Goal: Task Accomplishment & Management: Complete application form

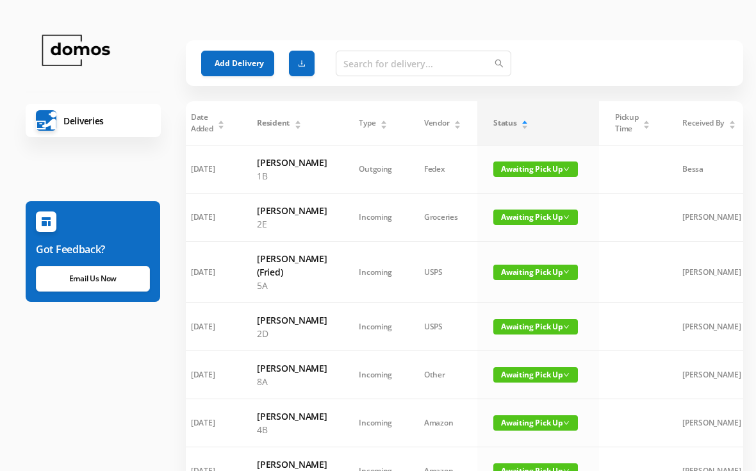
click at [243, 60] on button "Add Delivery" at bounding box center [237, 64] width 73 height 26
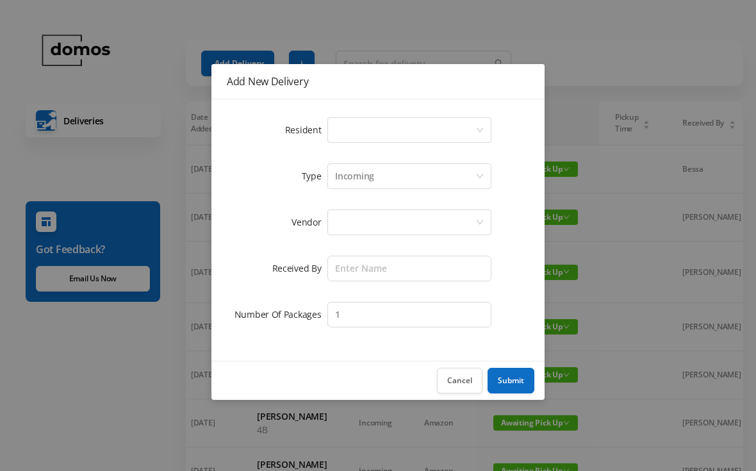
click at [400, 133] on div "Select a person" at bounding box center [405, 130] width 140 height 24
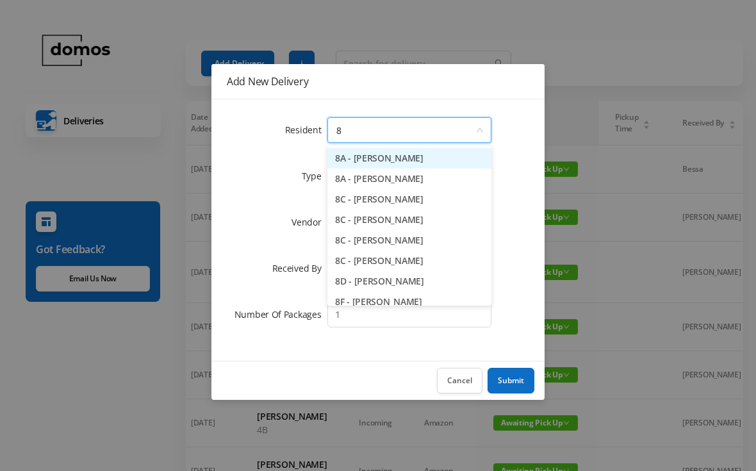
type input "8c"
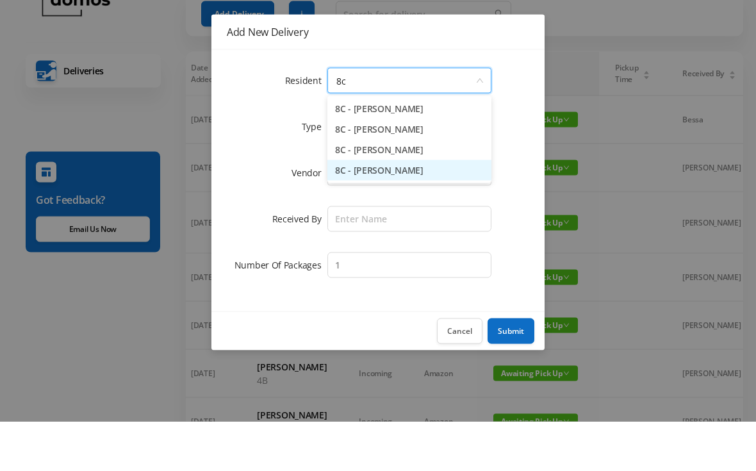
click at [421, 209] on li "8C - [PERSON_NAME]" at bounding box center [409, 219] width 164 height 20
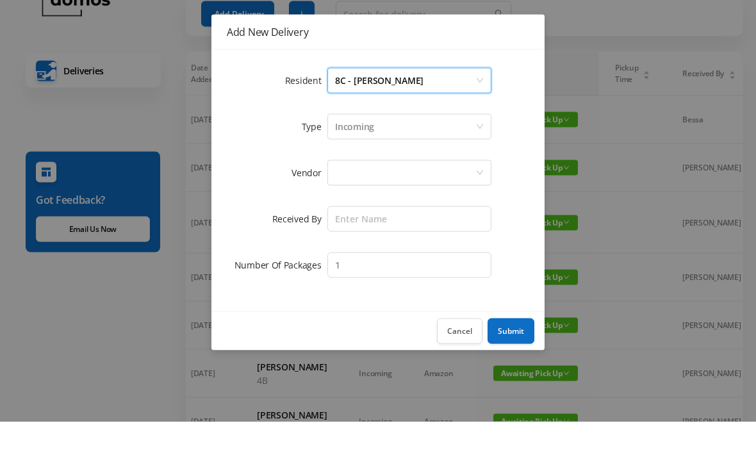
scroll to position [50, 0]
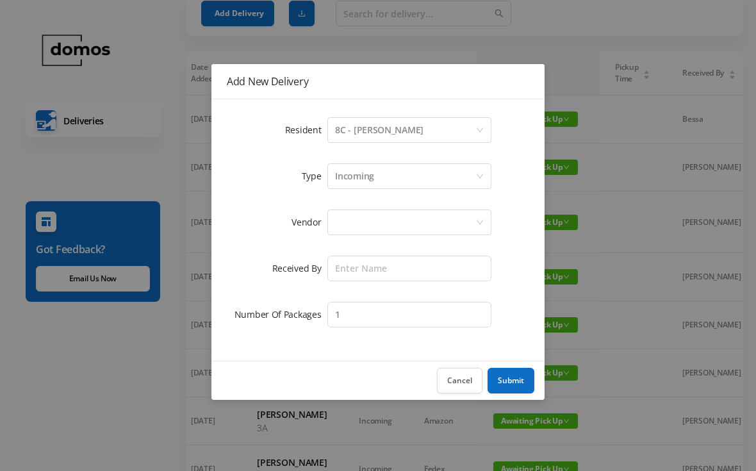
click at [406, 217] on div at bounding box center [405, 222] width 140 height 24
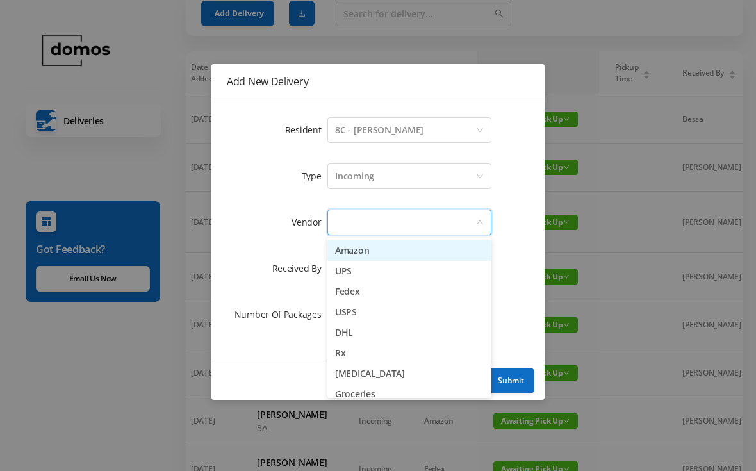
click at [357, 268] on li "UPS" at bounding box center [409, 271] width 164 height 20
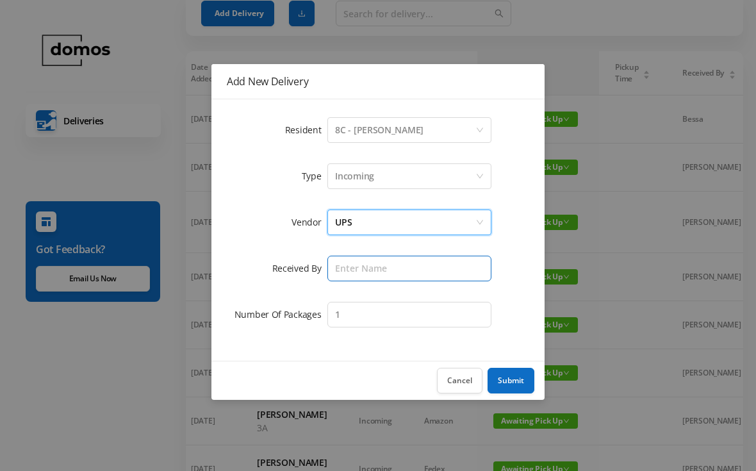
click at [393, 267] on input "text" at bounding box center [409, 269] width 164 height 26
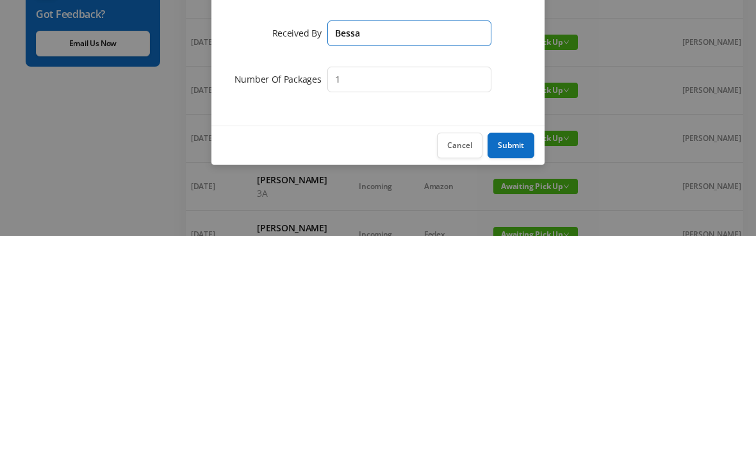
type input "Bessa"
click at [511, 368] on button "Submit" at bounding box center [510, 381] width 47 height 26
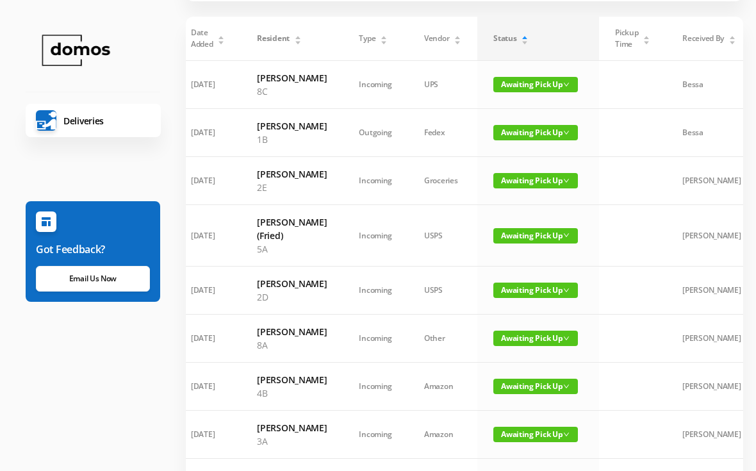
scroll to position [0, 0]
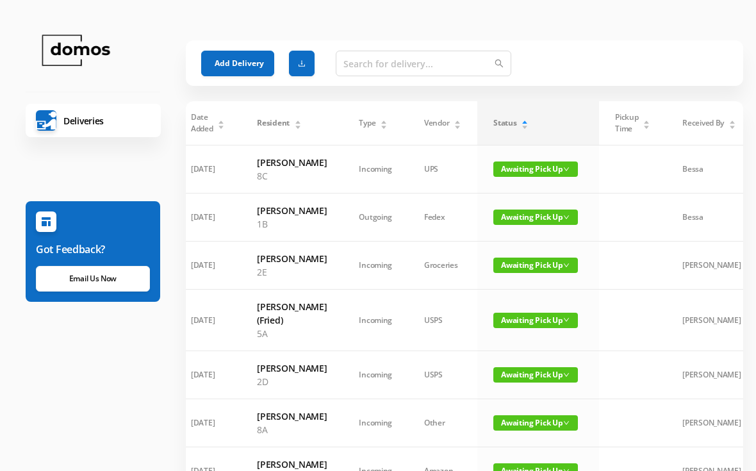
click at [241, 67] on button "Add Delivery" at bounding box center [237, 64] width 73 height 26
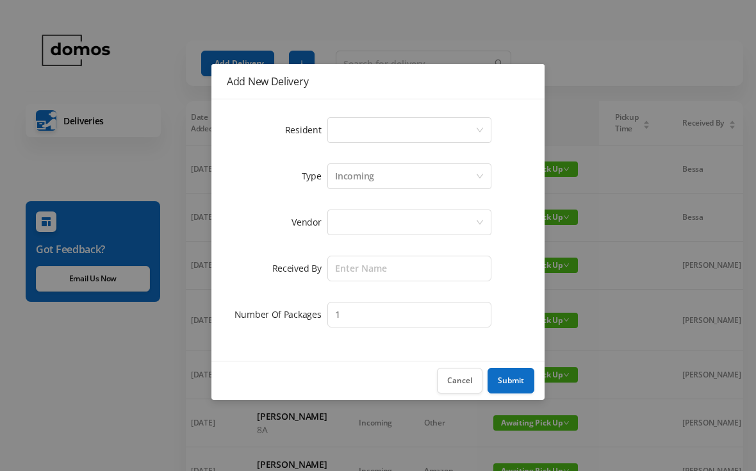
click at [380, 132] on div "Select a person" at bounding box center [405, 130] width 140 height 24
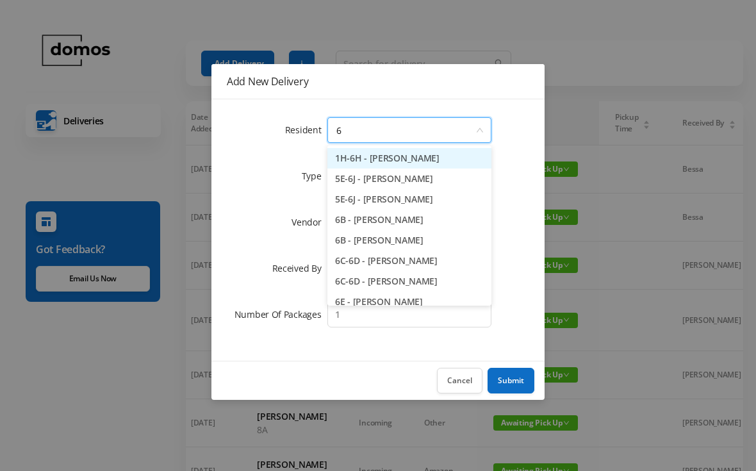
type input "6g"
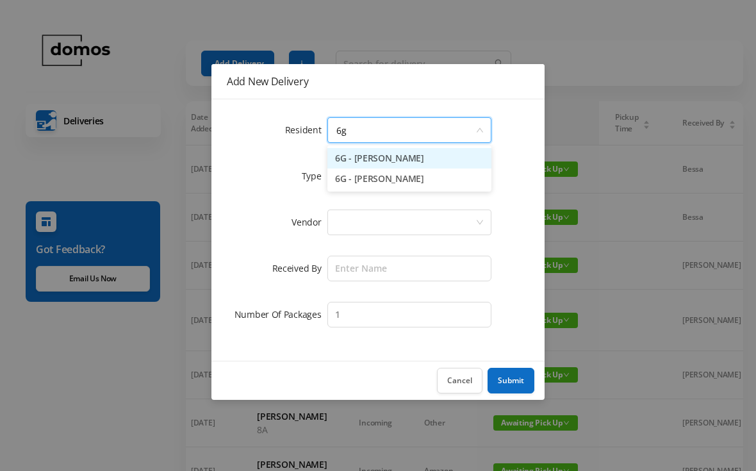
click at [415, 163] on li "6G - [PERSON_NAME]" at bounding box center [409, 158] width 164 height 20
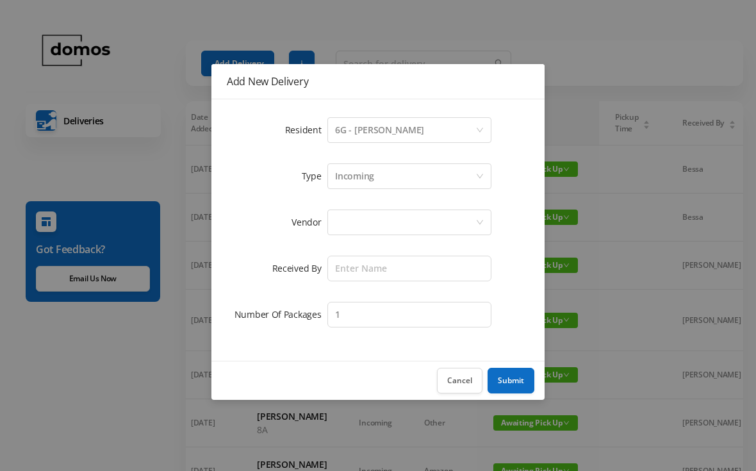
click at [405, 228] on div at bounding box center [405, 222] width 140 height 24
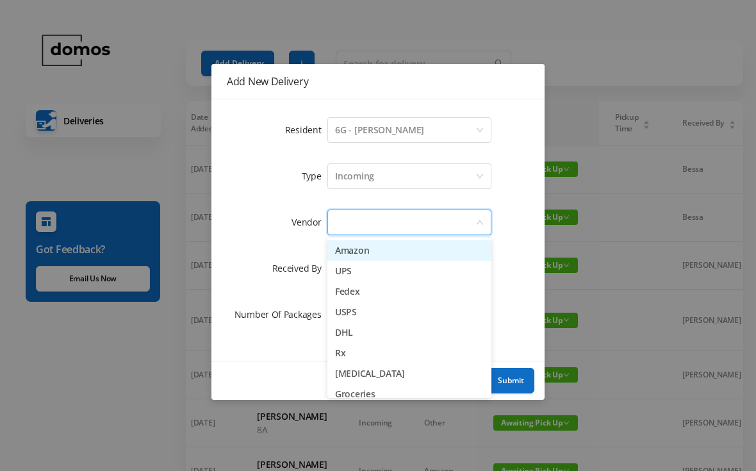
click at [362, 274] on li "UPS" at bounding box center [409, 271] width 164 height 20
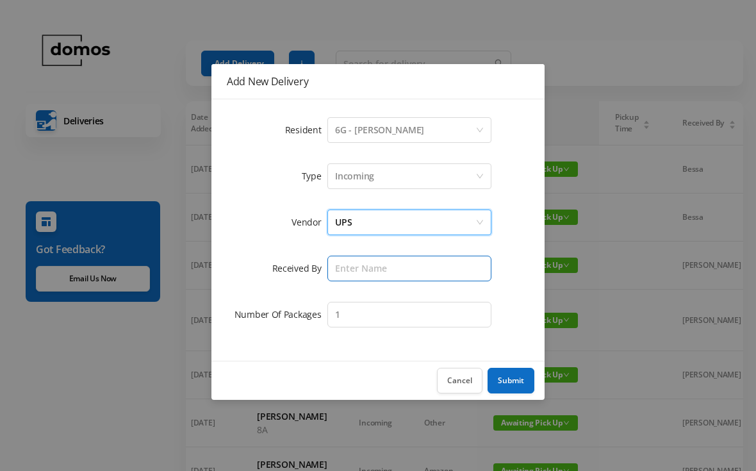
click at [403, 271] on input "text" at bounding box center [409, 269] width 164 height 26
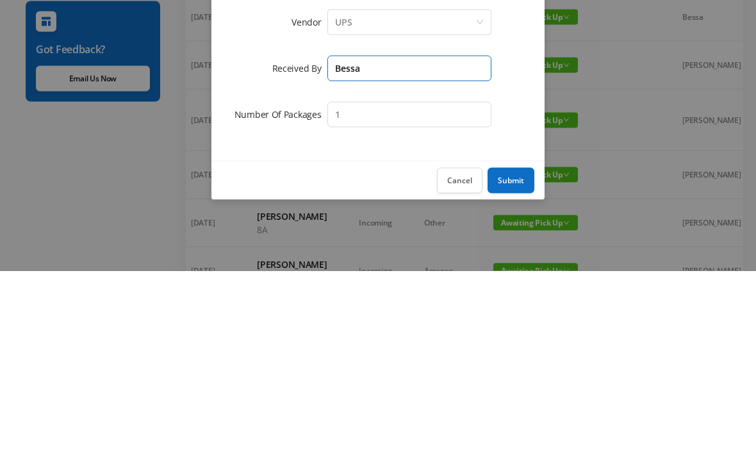
type input "Bessa"
click at [512, 368] on button "Submit" at bounding box center [510, 381] width 47 height 26
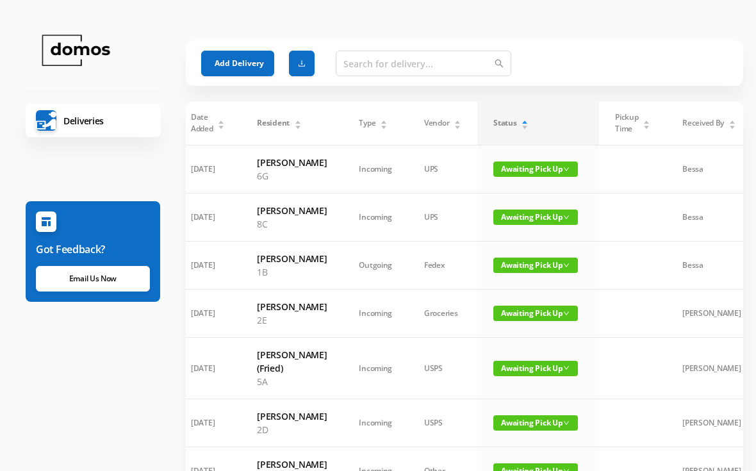
click at [250, 69] on button "Add Delivery" at bounding box center [237, 64] width 73 height 26
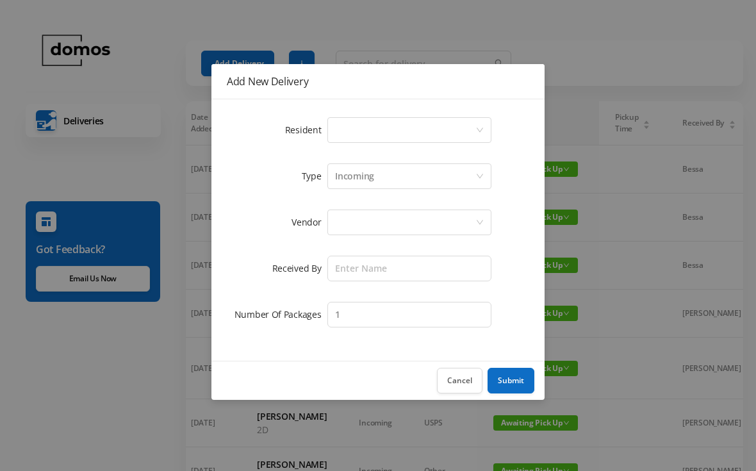
click at [393, 127] on div "Select a person" at bounding box center [405, 130] width 140 height 24
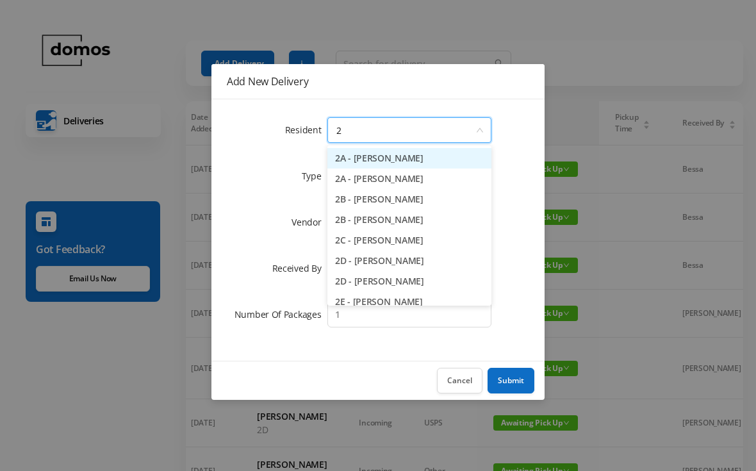
type input "2d"
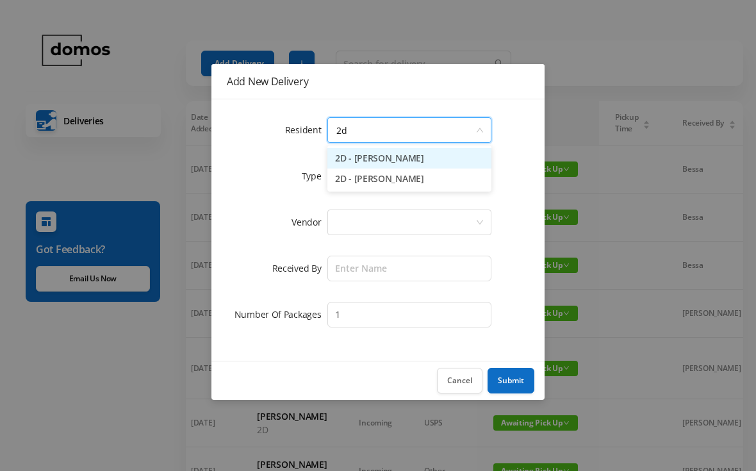
click at [416, 162] on li "2D - [PERSON_NAME]" at bounding box center [409, 158] width 164 height 20
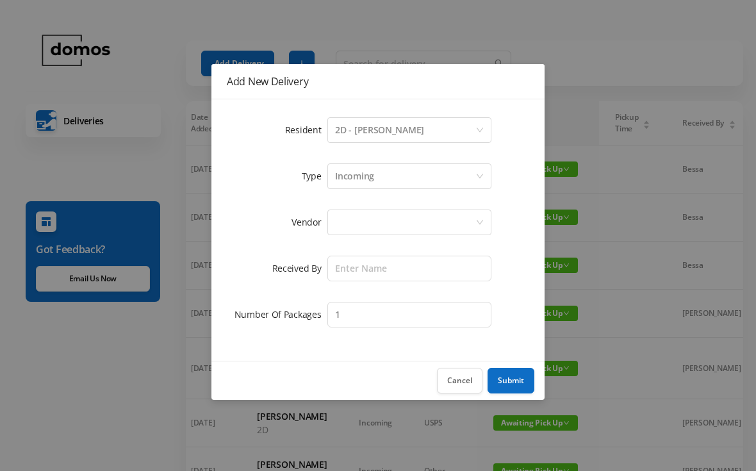
click at [391, 228] on div at bounding box center [405, 222] width 140 height 24
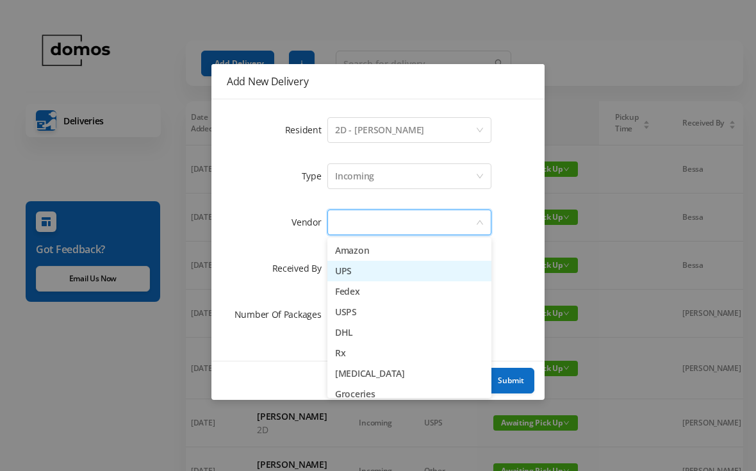
click at [359, 276] on li "UPS" at bounding box center [409, 271] width 164 height 20
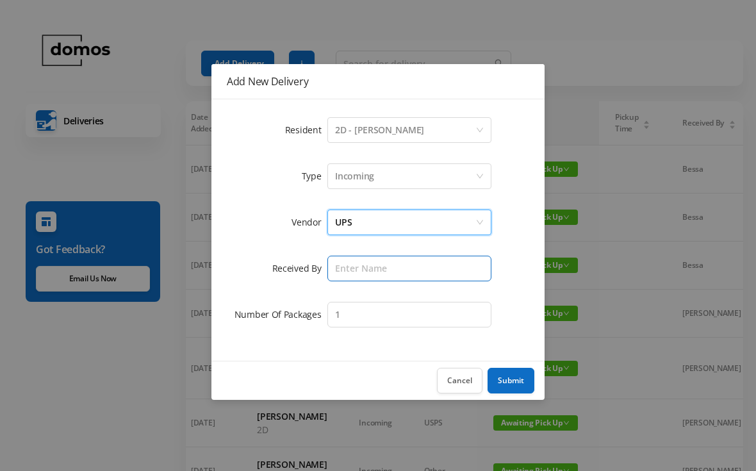
click at [402, 262] on input "text" at bounding box center [409, 269] width 164 height 26
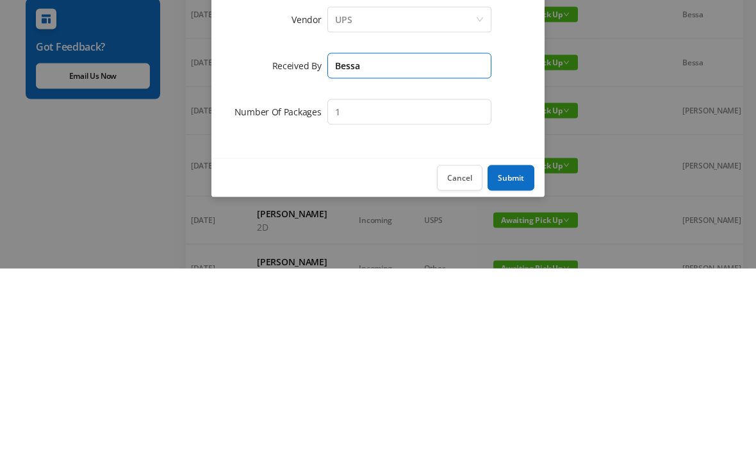
type input "Bessa"
click at [516, 368] on button "Submit" at bounding box center [510, 381] width 47 height 26
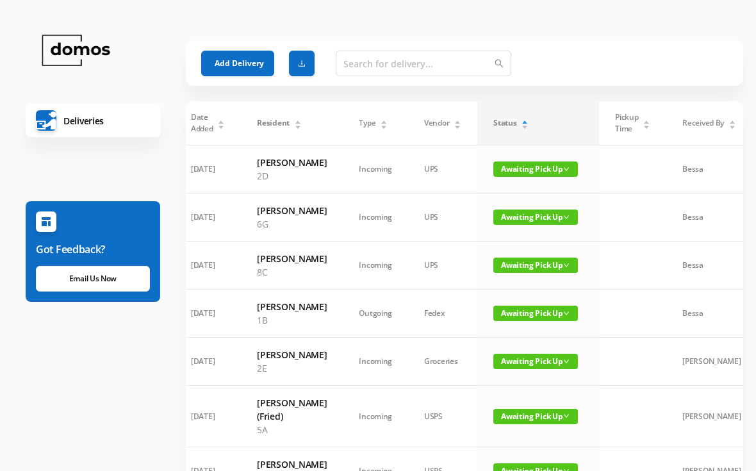
click at [238, 59] on button "Add Delivery" at bounding box center [237, 64] width 73 height 26
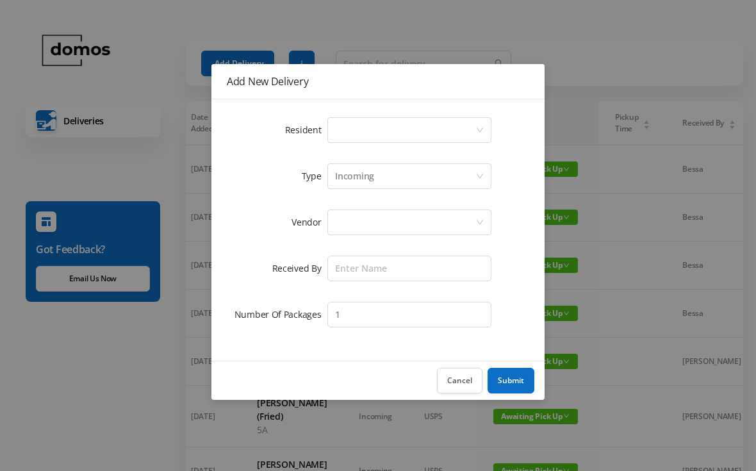
click at [394, 132] on div "Select a person" at bounding box center [405, 130] width 140 height 24
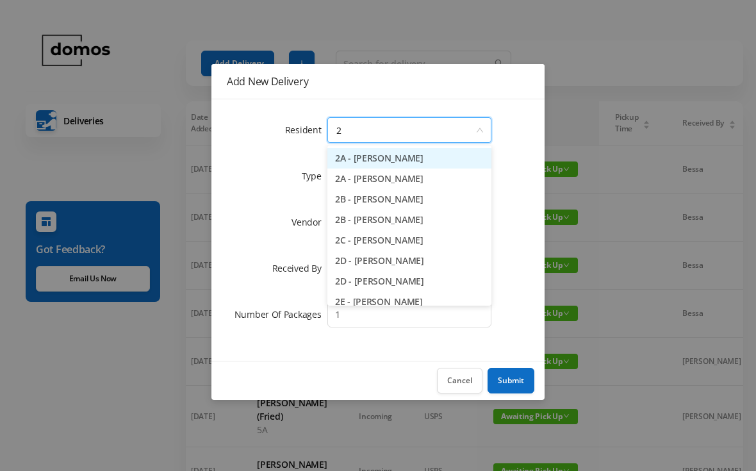
type input "2d"
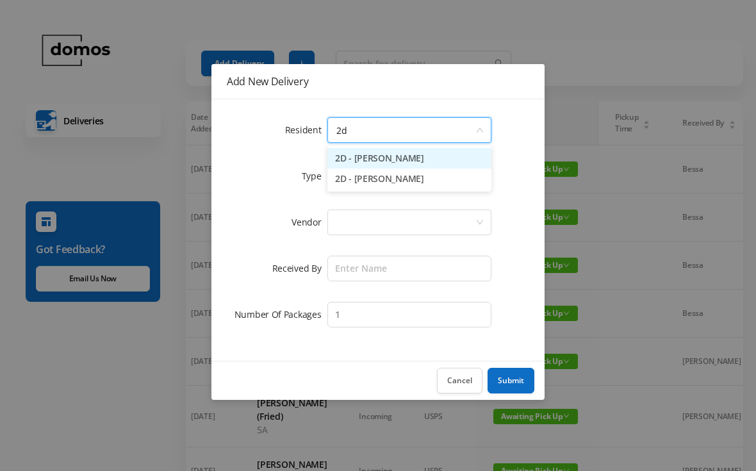
click at [423, 163] on li "2D - [PERSON_NAME]" at bounding box center [409, 158] width 164 height 20
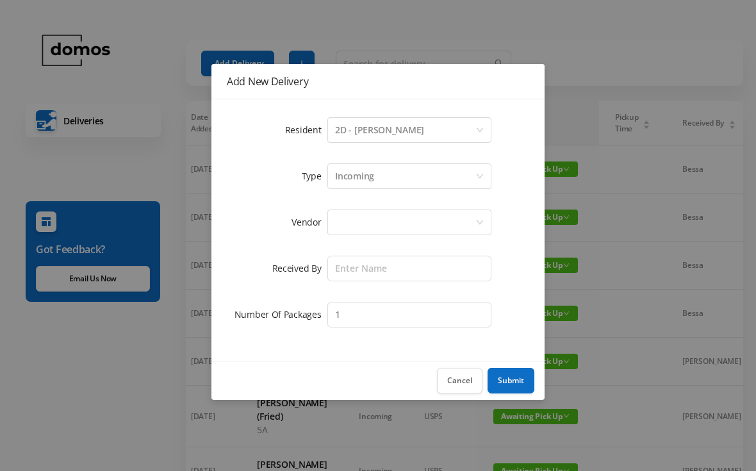
click at [402, 222] on div at bounding box center [405, 222] width 140 height 24
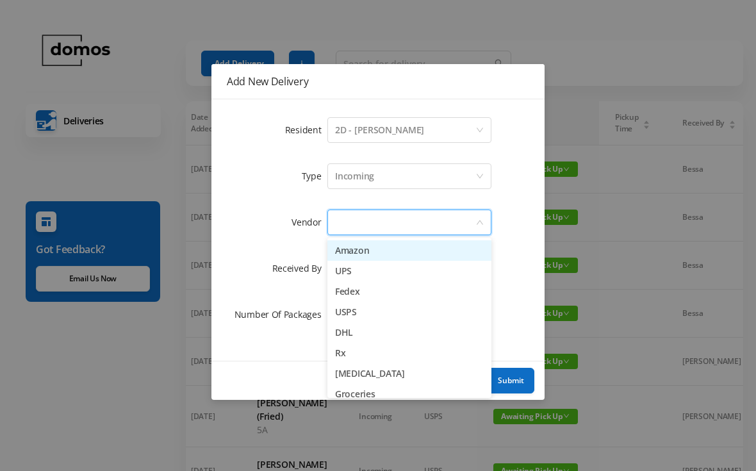
click at [384, 252] on li "Amazon" at bounding box center [409, 250] width 164 height 20
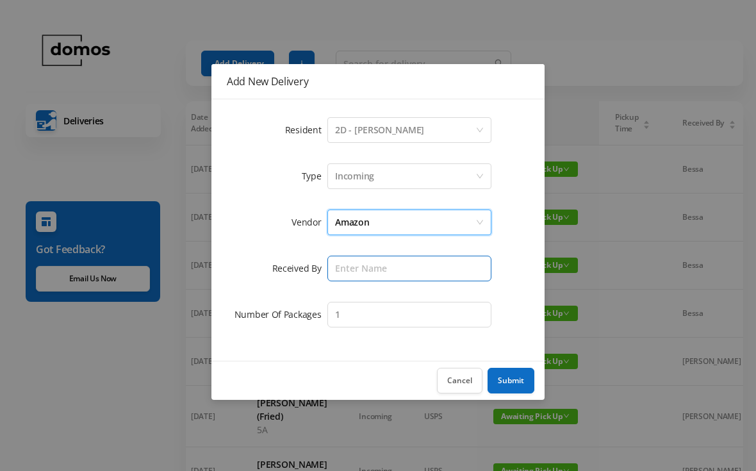
click at [417, 271] on input "text" at bounding box center [409, 269] width 164 height 26
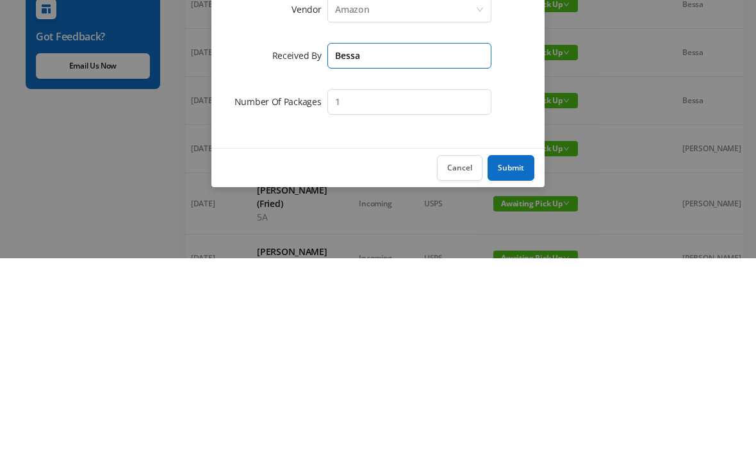
type input "Bessa"
click at [517, 368] on button "Submit" at bounding box center [510, 381] width 47 height 26
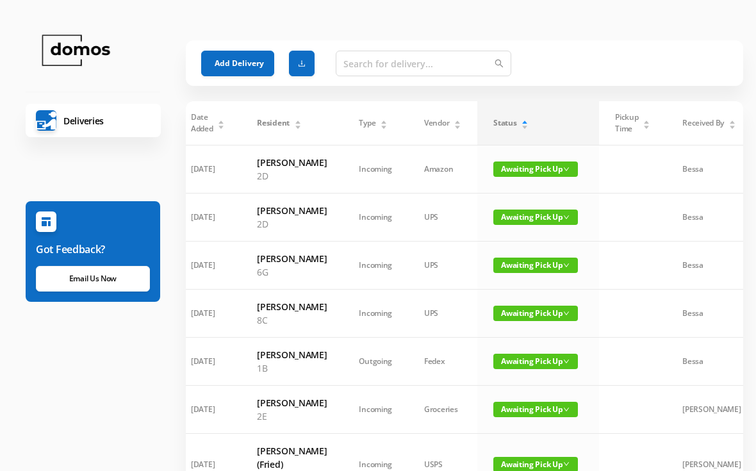
click at [250, 63] on button "Add Delivery" at bounding box center [237, 64] width 73 height 26
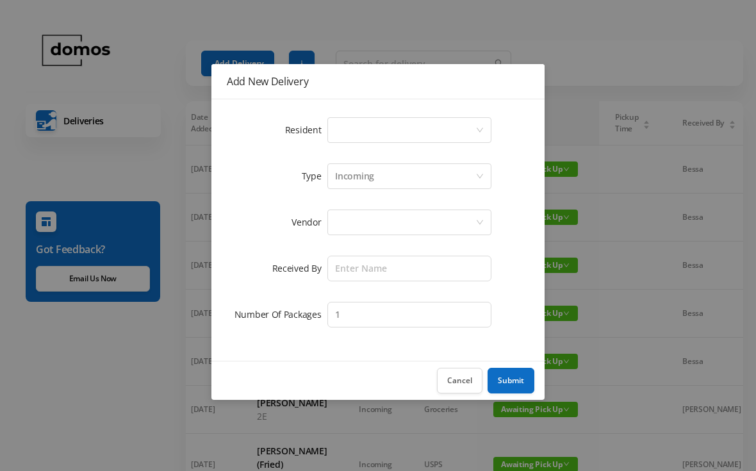
click at [413, 132] on div "Select a person" at bounding box center [405, 130] width 140 height 24
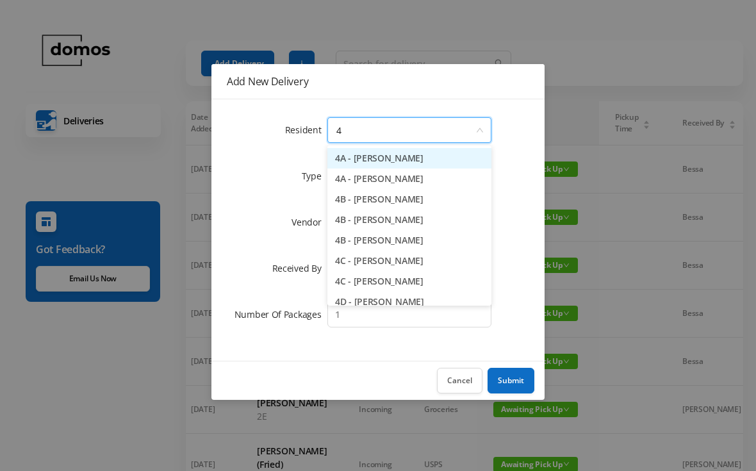
type input "4j"
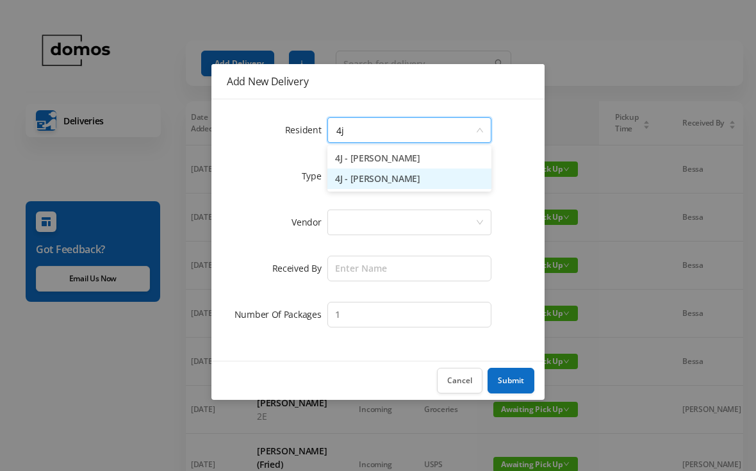
click at [412, 186] on li "4J - [PERSON_NAME]" at bounding box center [409, 178] width 164 height 20
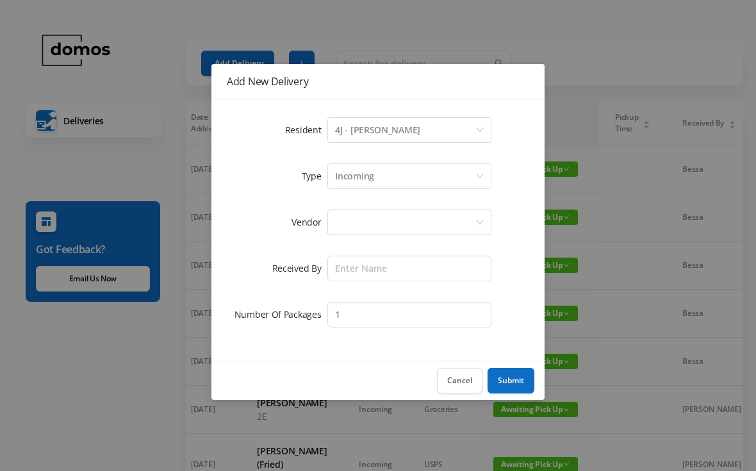
click at [410, 213] on div at bounding box center [405, 222] width 140 height 24
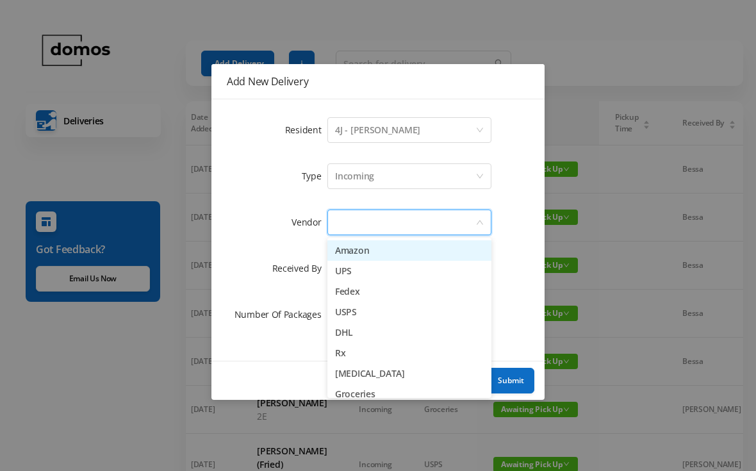
click at [356, 273] on li "UPS" at bounding box center [409, 271] width 164 height 20
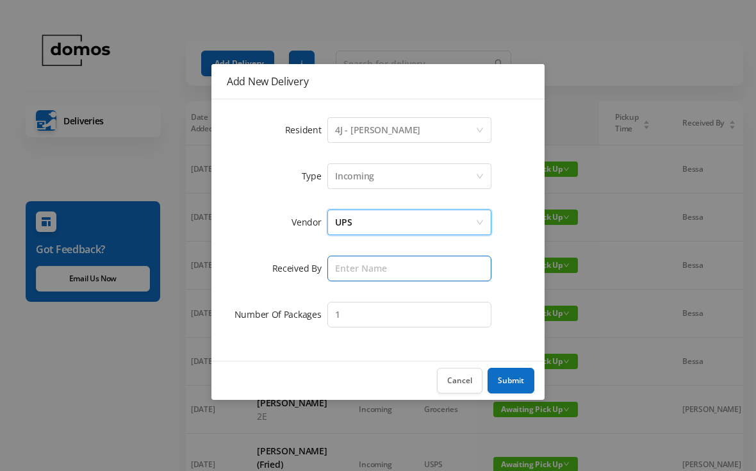
click at [392, 271] on input "text" at bounding box center [409, 269] width 164 height 26
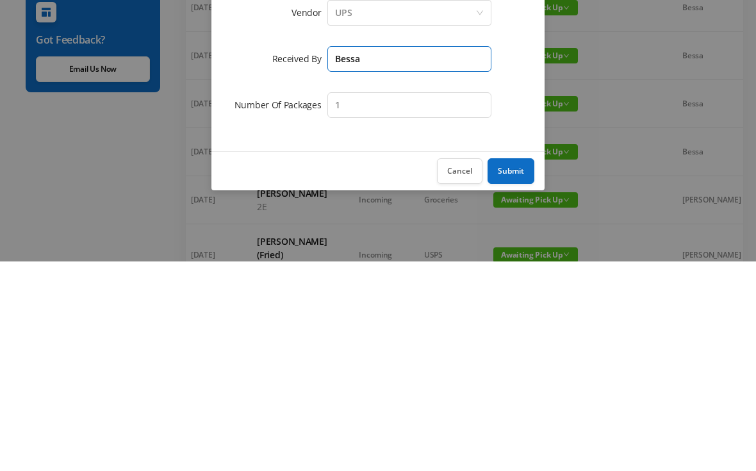
type input "Bessa"
click at [515, 368] on button "Submit" at bounding box center [510, 381] width 47 height 26
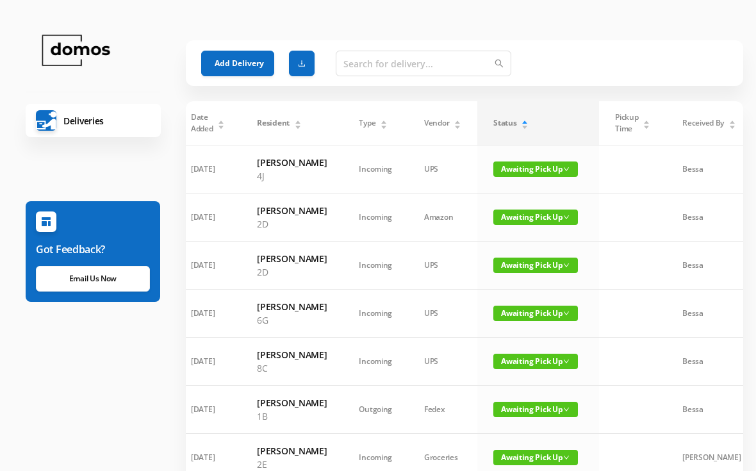
click at [262, 61] on button "Add Delivery" at bounding box center [237, 64] width 73 height 26
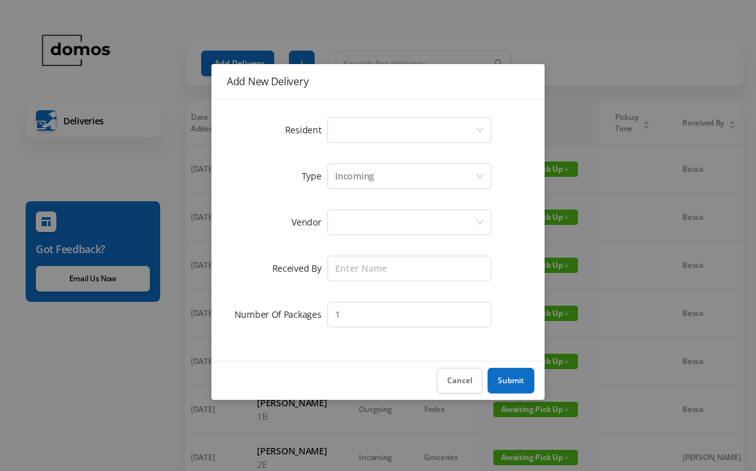
click at [403, 132] on div "Select a person" at bounding box center [405, 130] width 140 height 24
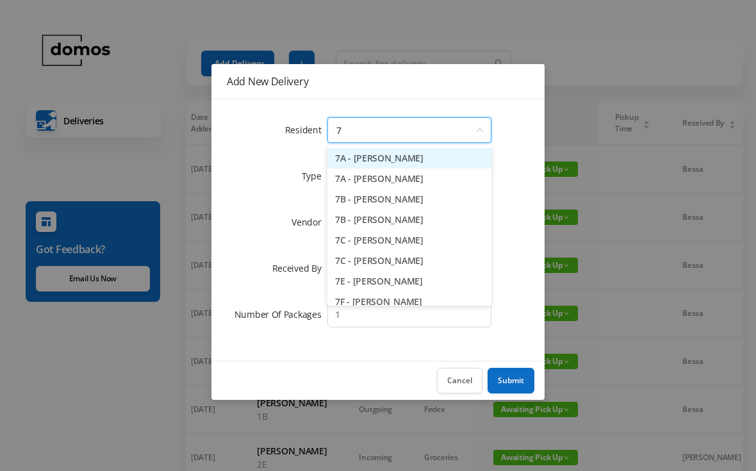
type input "7j"
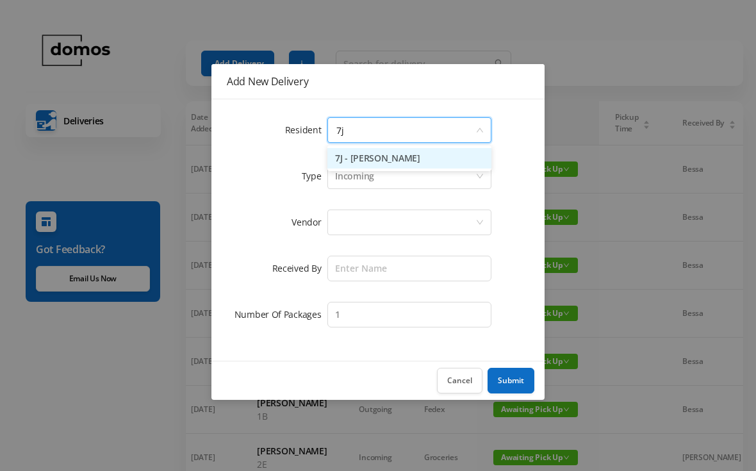
click at [429, 163] on li "7J - [PERSON_NAME]" at bounding box center [409, 158] width 164 height 20
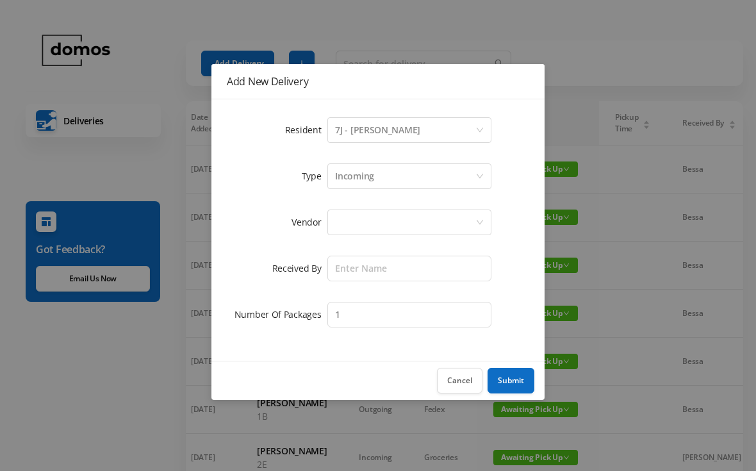
click at [418, 222] on div at bounding box center [405, 222] width 140 height 24
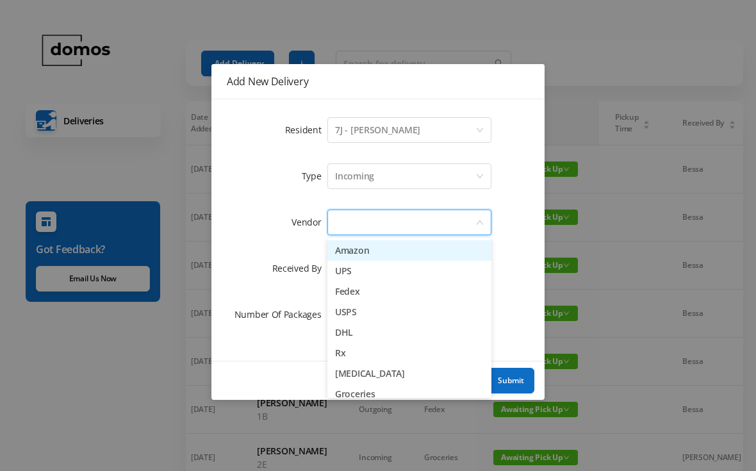
click at [375, 296] on li "Fedex" at bounding box center [409, 291] width 164 height 20
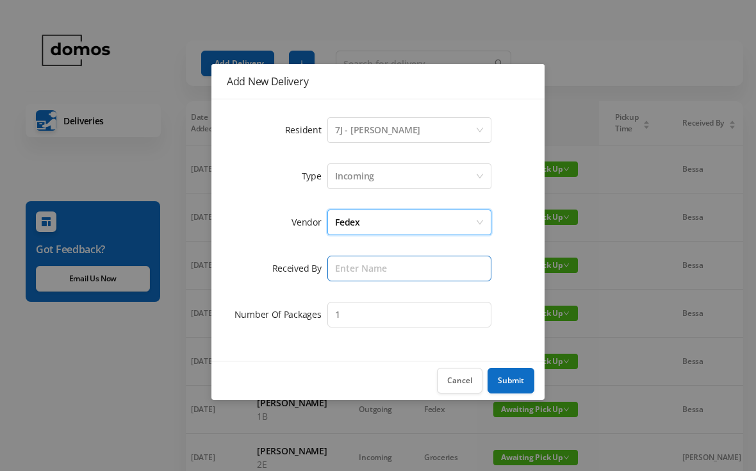
click at [403, 270] on input "text" at bounding box center [409, 269] width 164 height 26
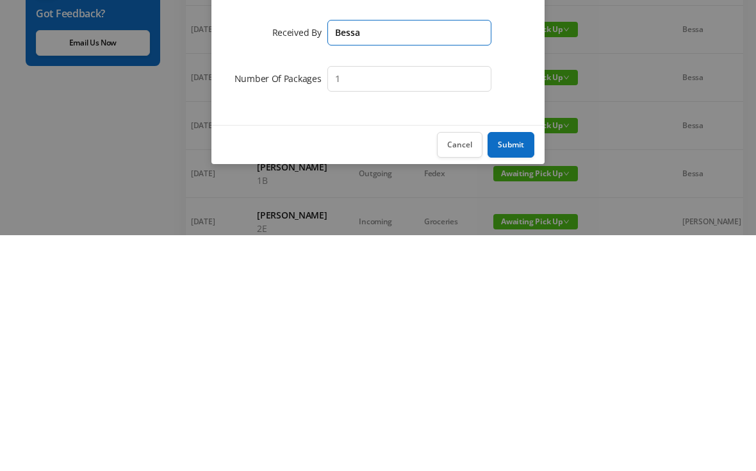
type input "Bessa"
click at [523, 368] on button "Submit" at bounding box center [510, 381] width 47 height 26
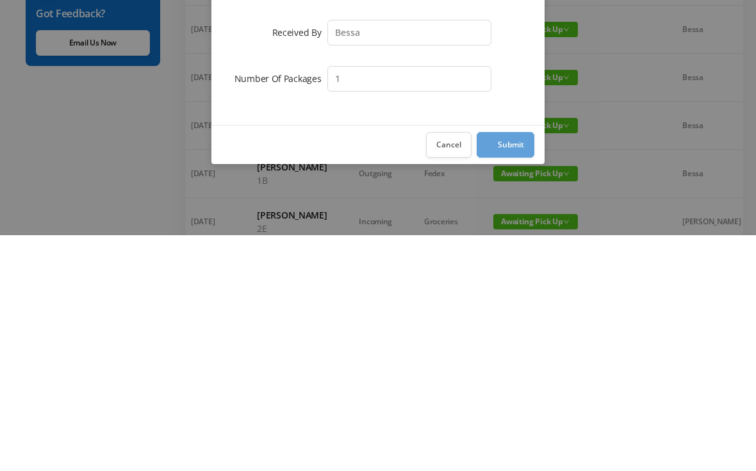
scroll to position [236, 0]
